Goal: Use online tool/utility

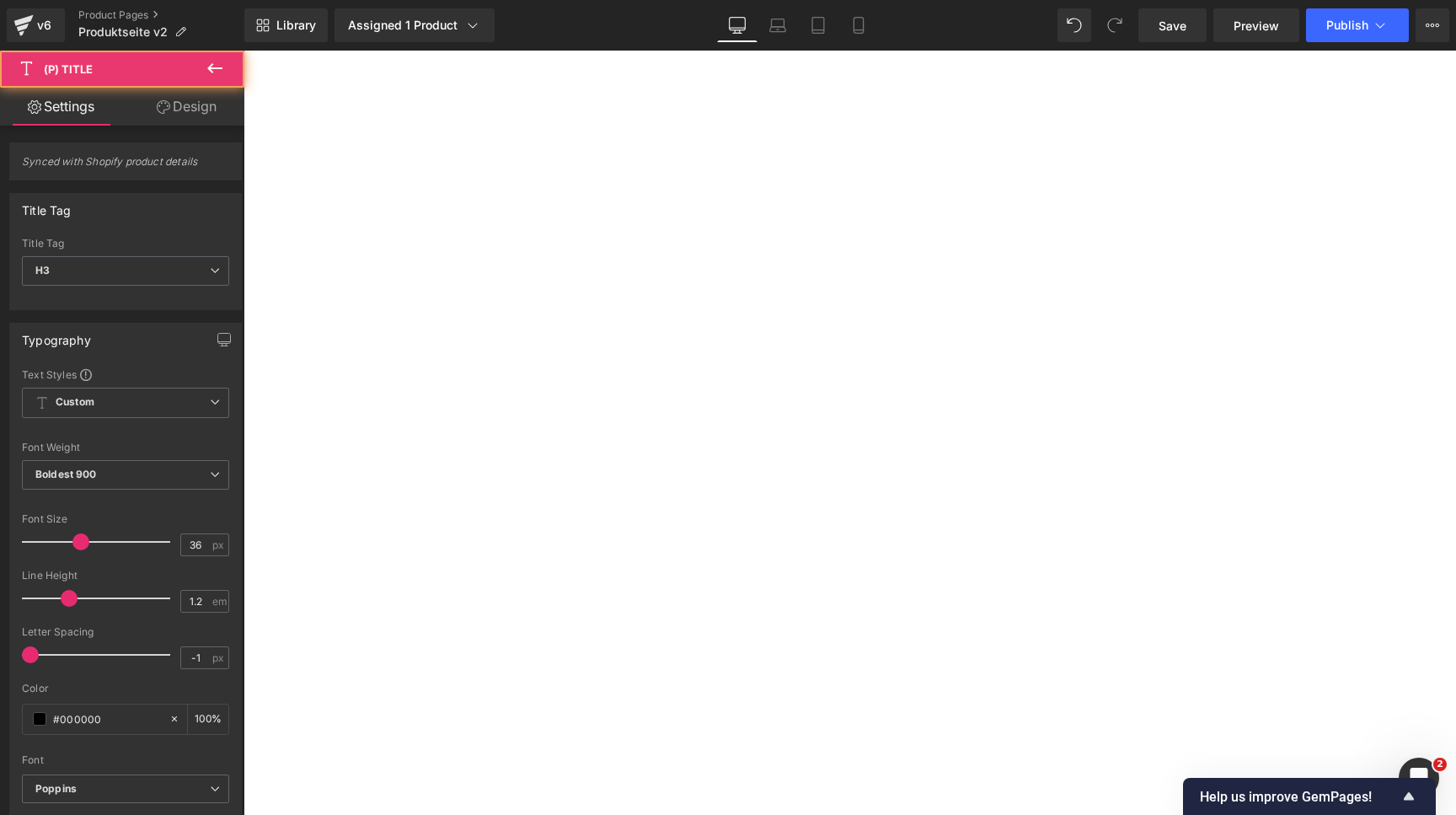
select select "2x ORA + 8x Geschmäcker"
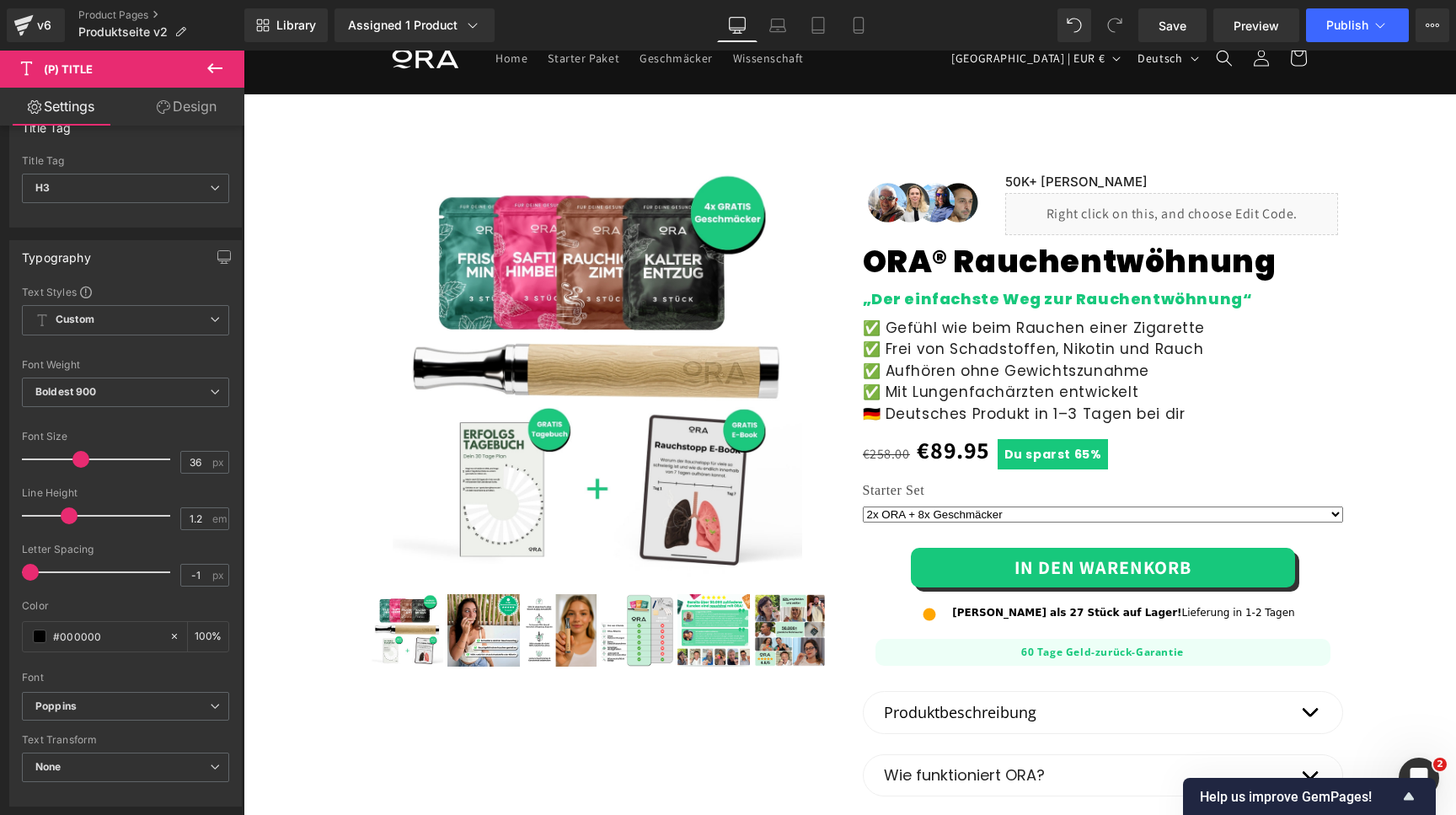
scroll to position [85, 0]
click at [197, 461] on input "36" at bounding box center [196, 459] width 30 height 21
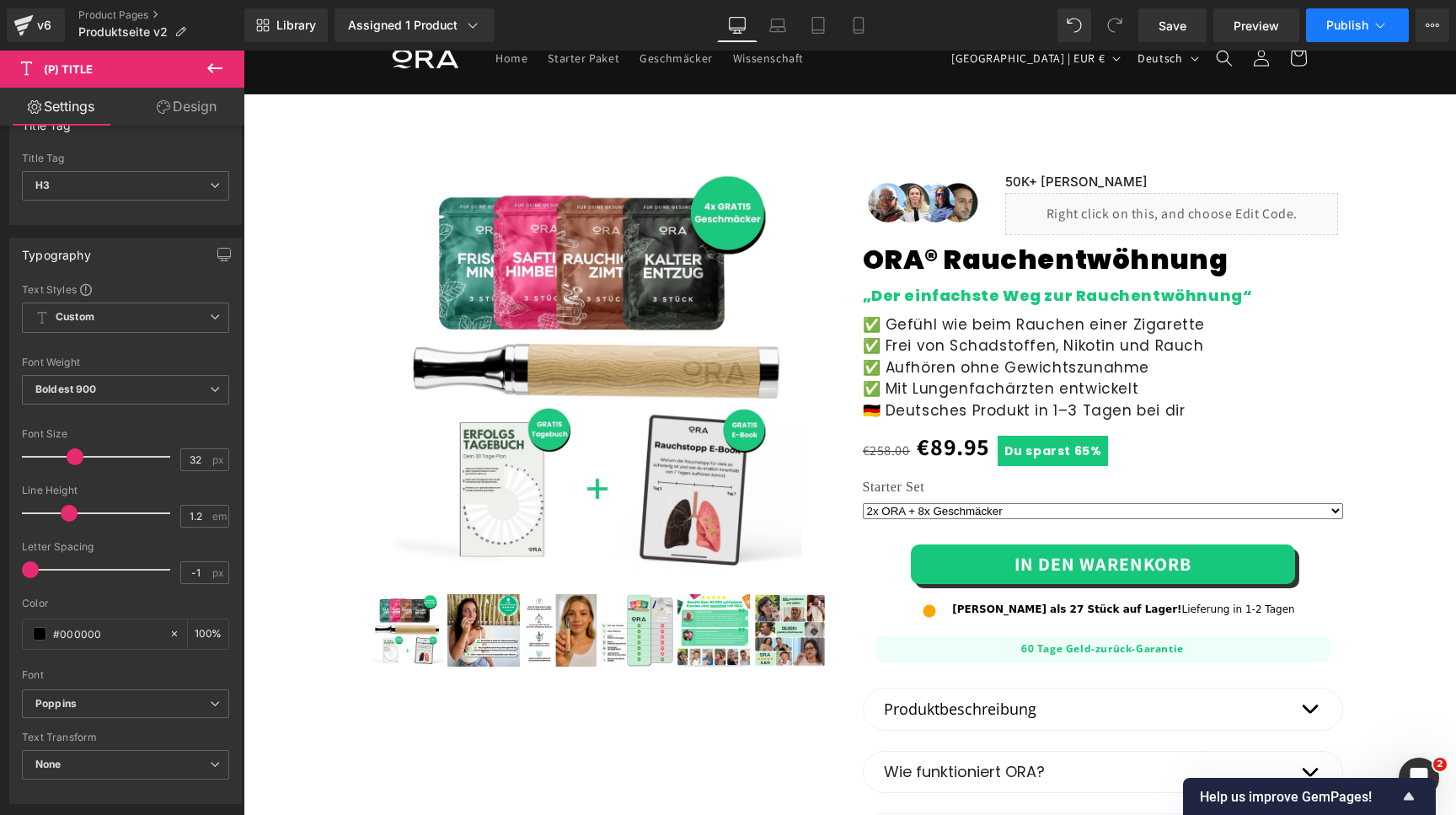
click at [1361, 25] on span "Publish" at bounding box center [1347, 25] width 42 height 14
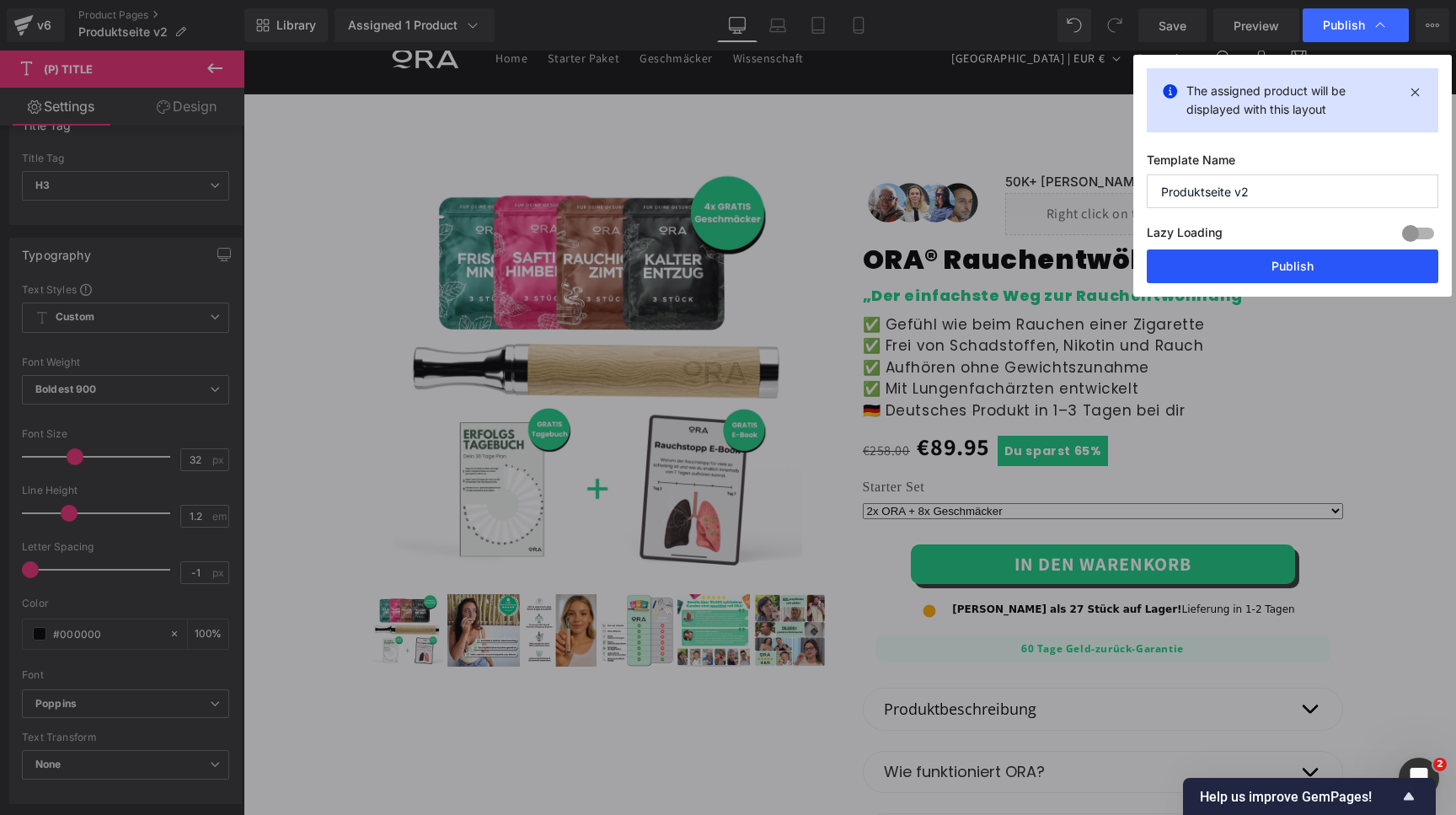
drag, startPoint x: 1248, startPoint y: 259, endPoint x: 1062, endPoint y: 81, distance: 257.4
click at [1248, 259] on button "Publish" at bounding box center [1292, 266] width 291 height 34
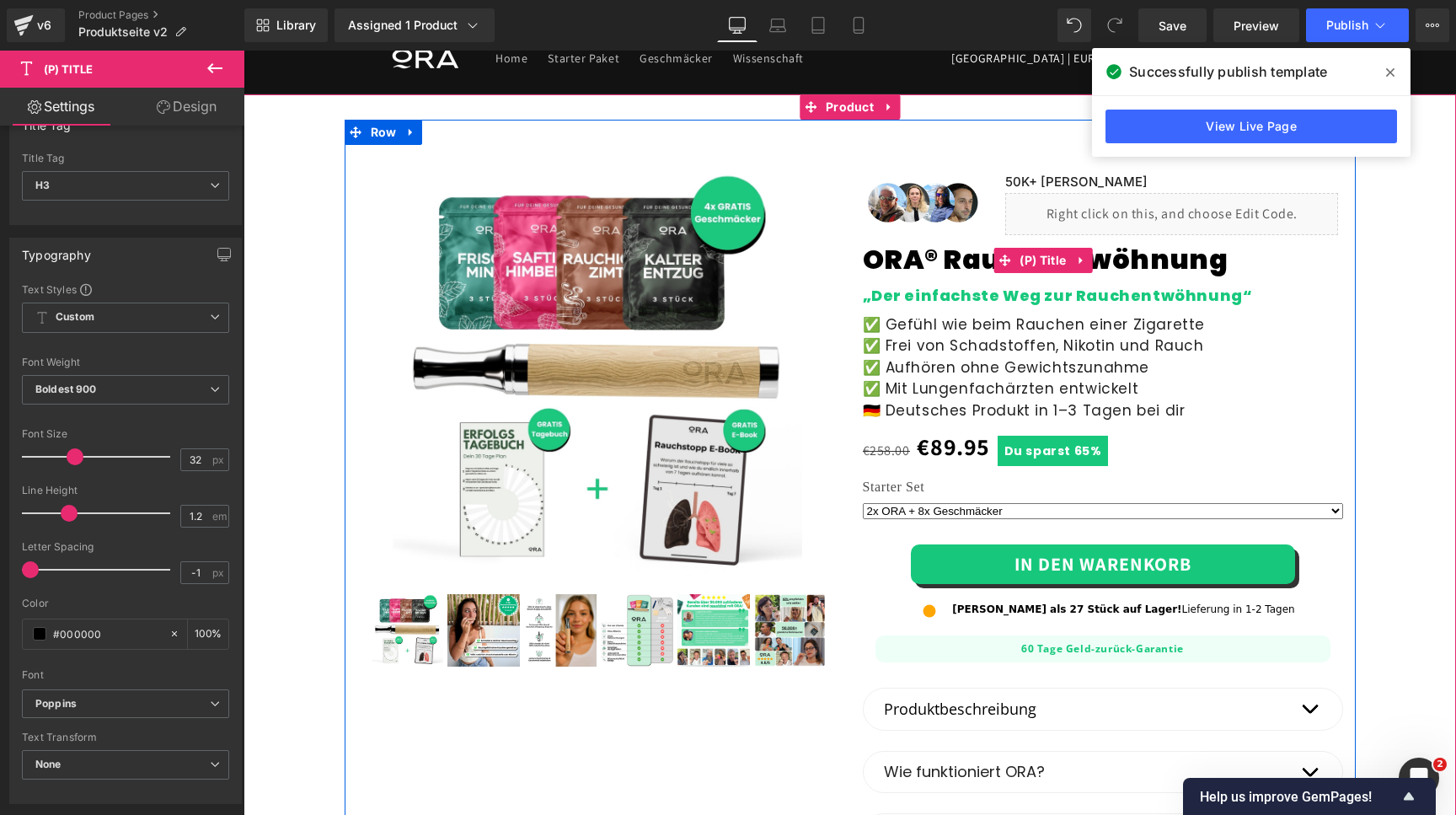
click at [1117, 260] on link "ORA® Rauchentwöhnung" at bounding box center [1045, 260] width 366 height 32
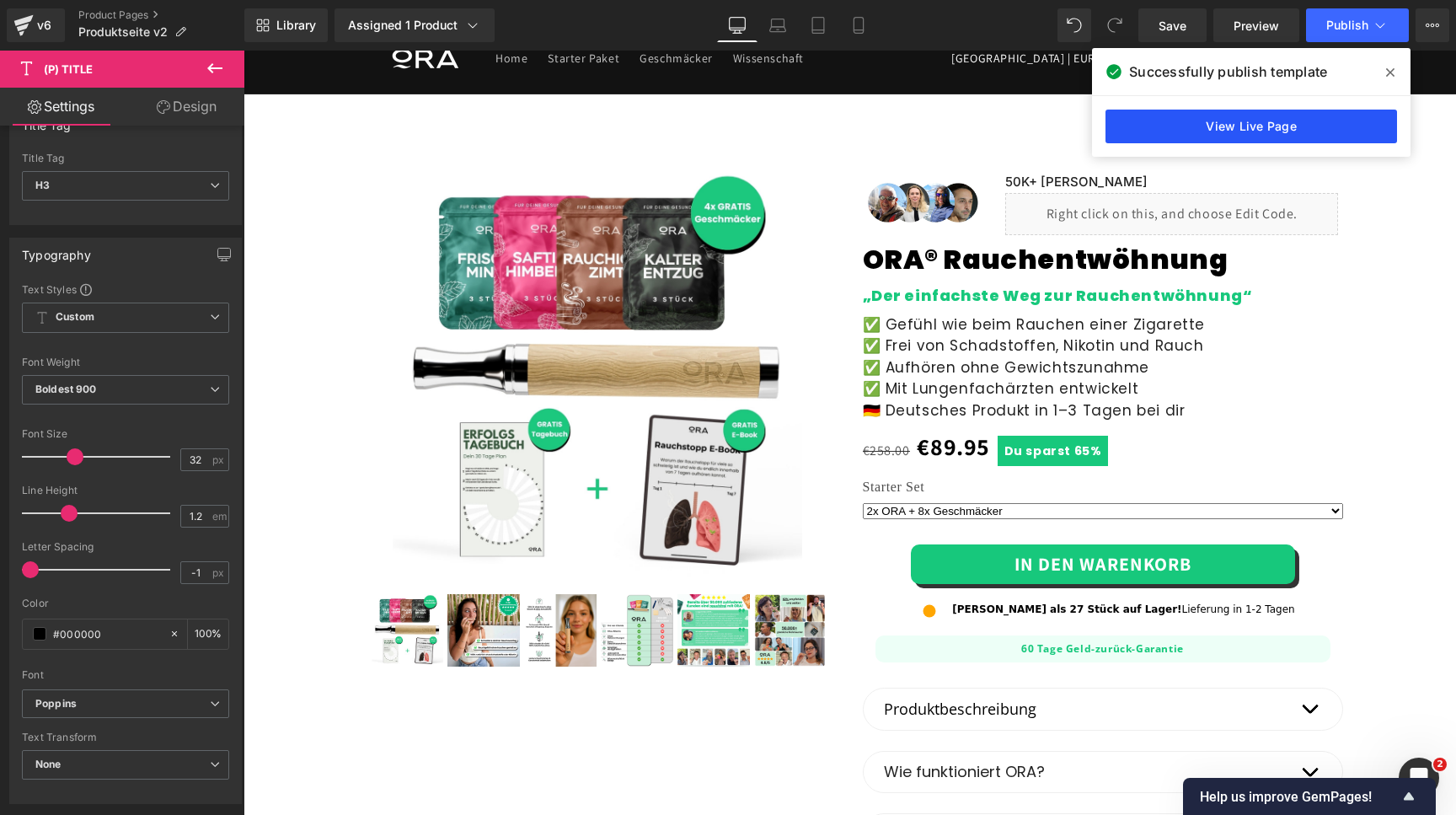
click at [1261, 121] on link "View Live Page" at bounding box center [1251, 126] width 291 height 34
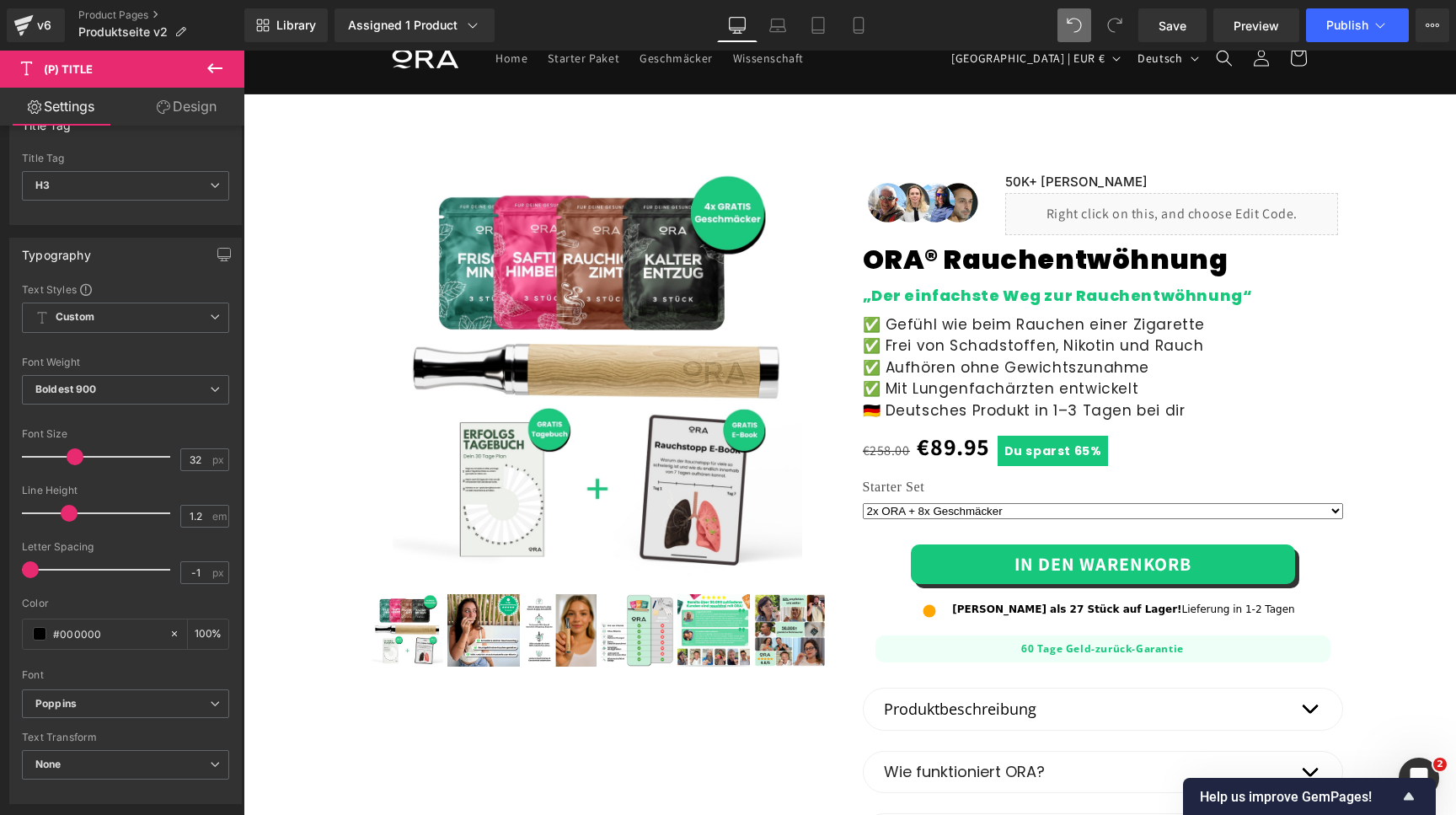
type input "36"
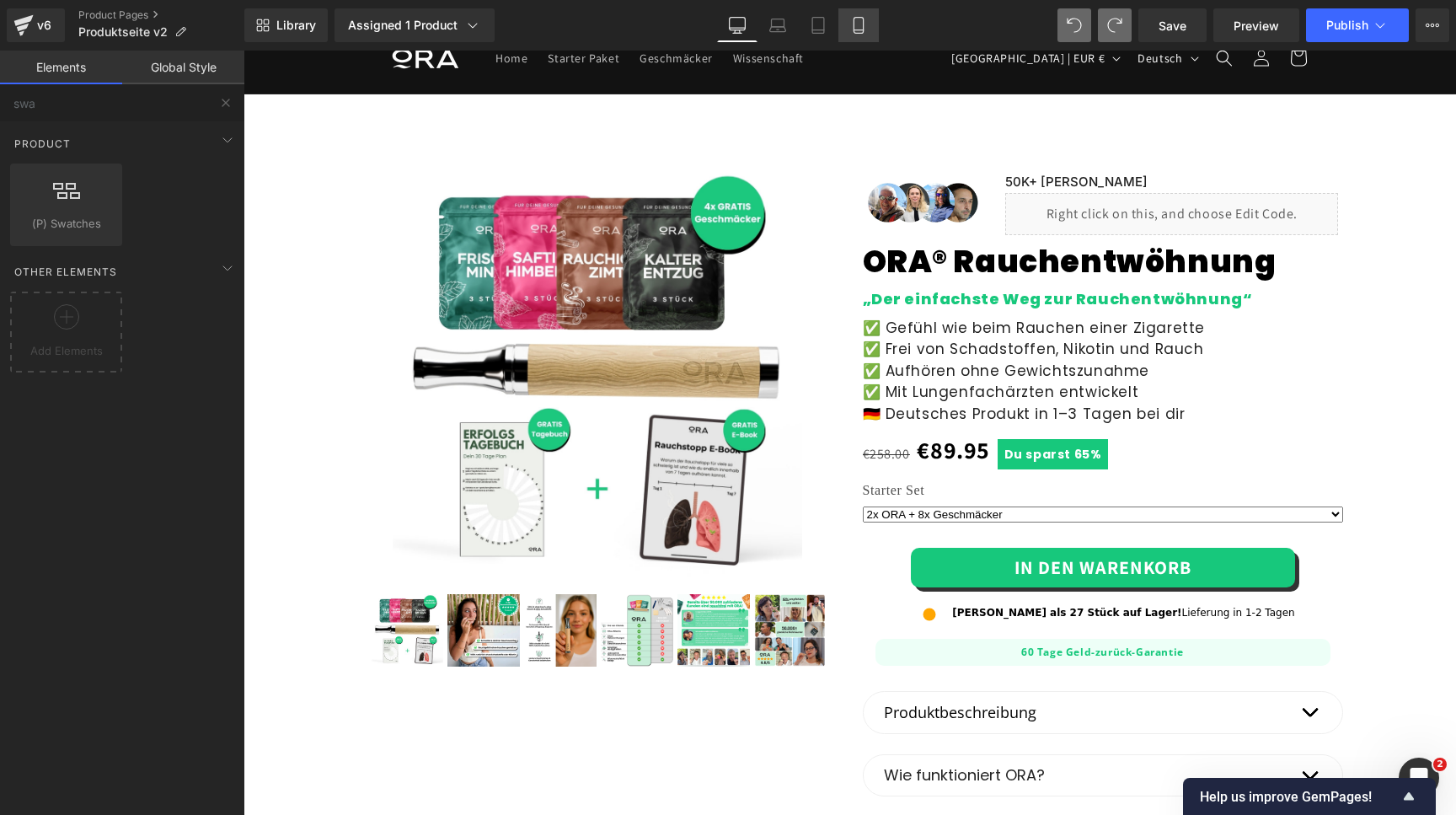
click at [864, 30] on icon at bounding box center [858, 25] width 17 height 17
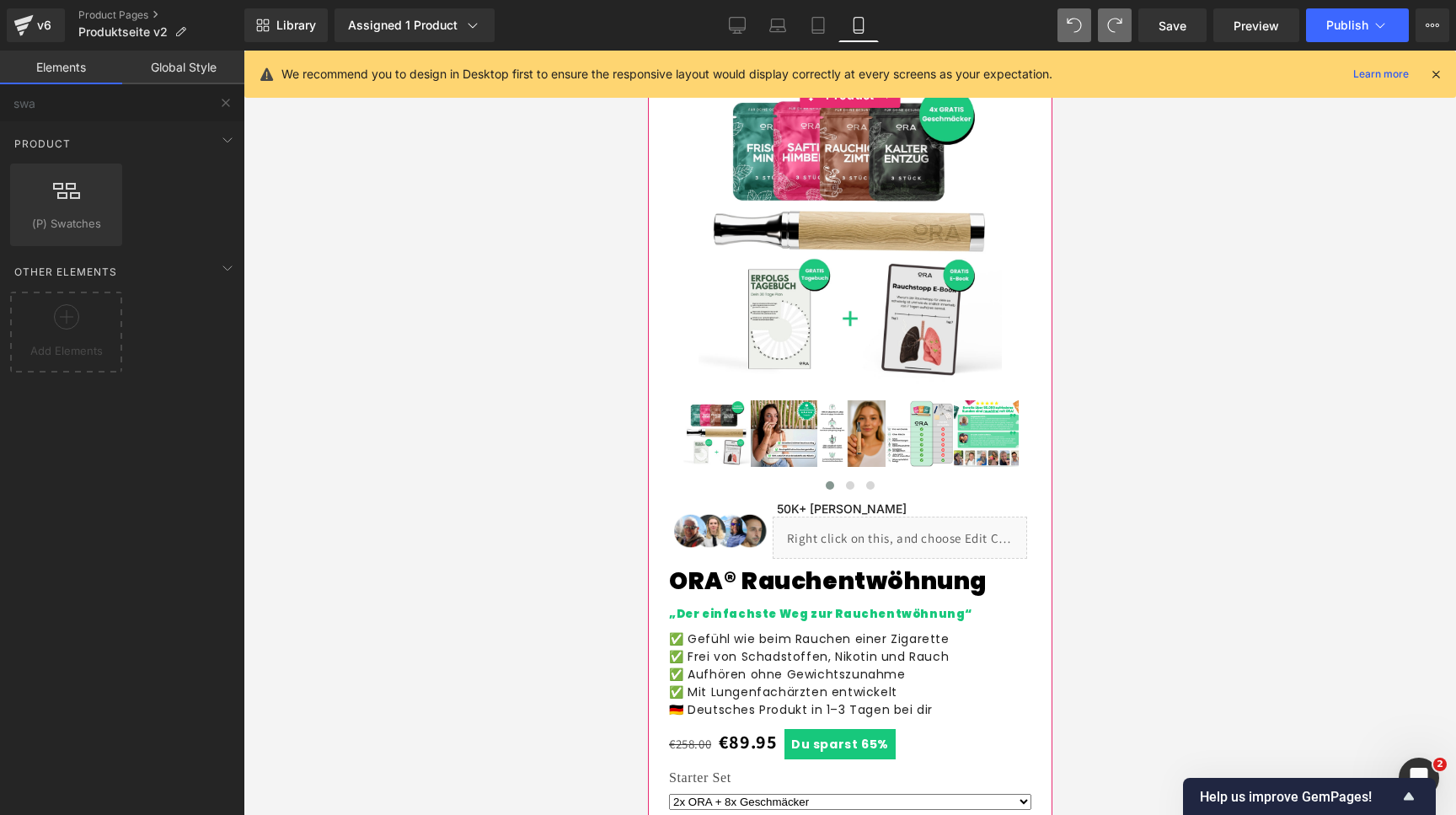
click at [850, 574] on link "(P) Title" at bounding box center [841, 584] width 62 height 20
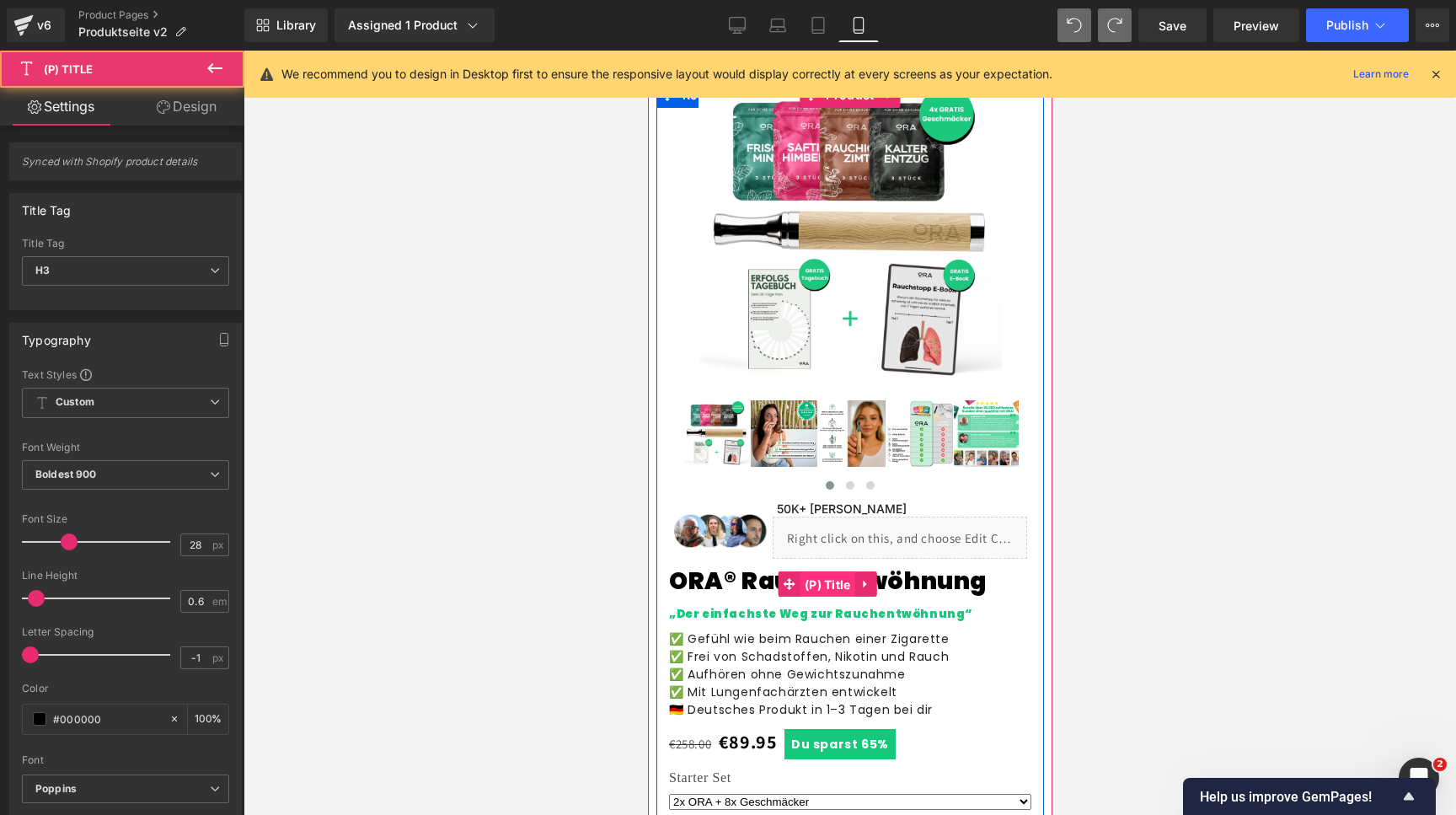
scroll to position [42, 0]
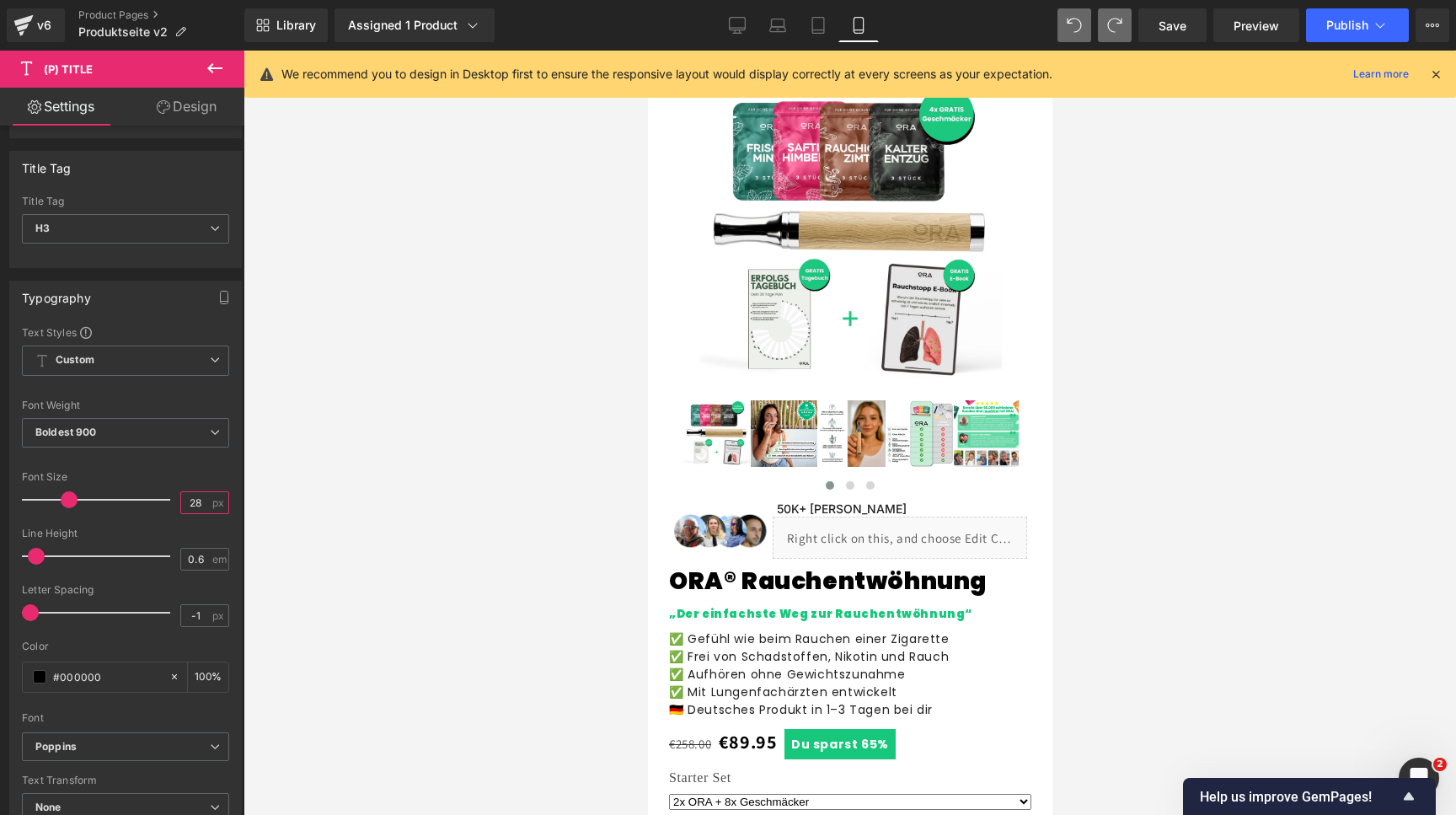
click at [208, 499] on input "28" at bounding box center [196, 503] width 30 height 21
type input "25"
click at [1331, 30] on span "Publish" at bounding box center [1347, 25] width 42 height 14
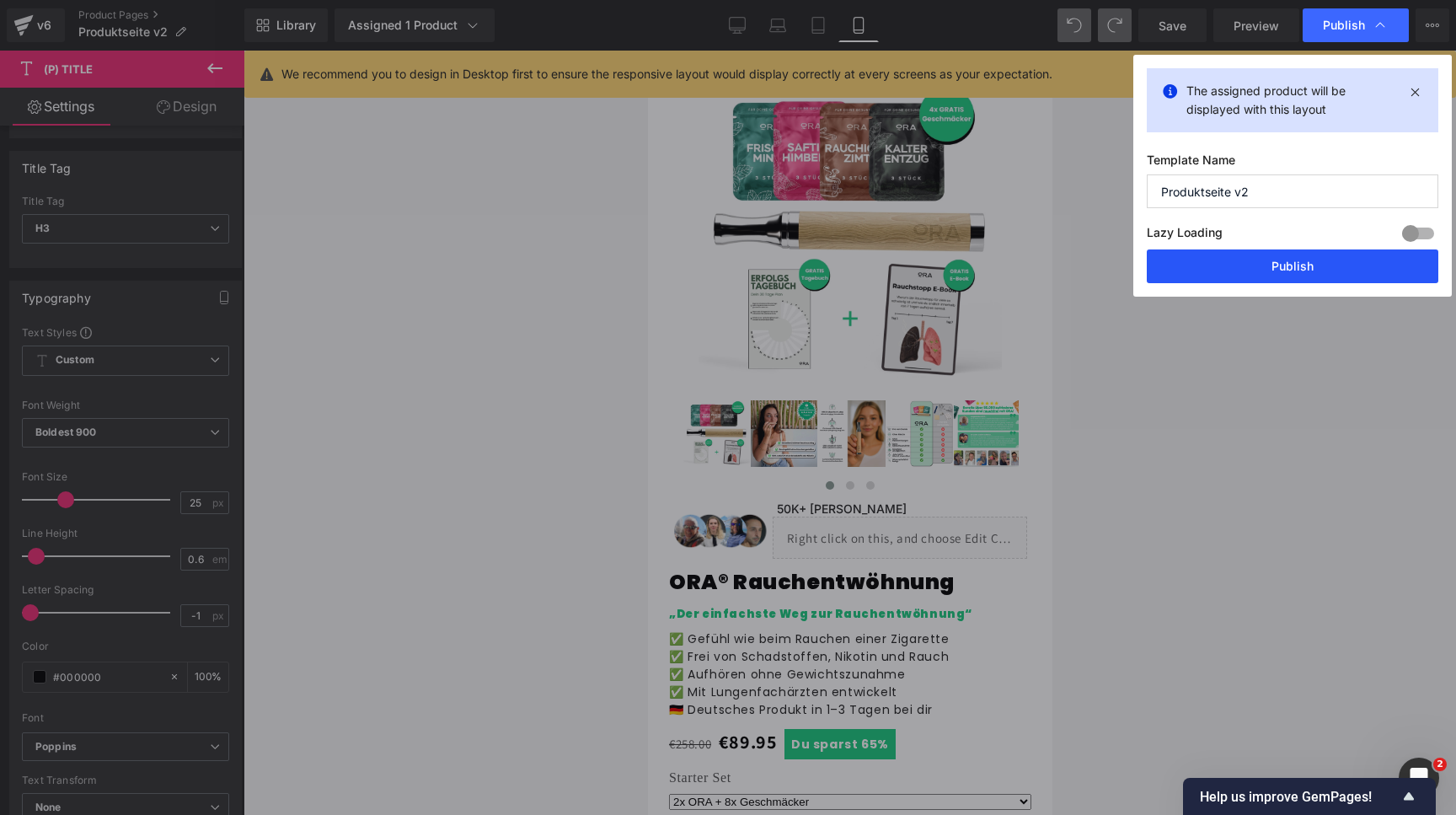
click at [1205, 268] on button "Publish" at bounding box center [1292, 266] width 291 height 34
